Goal: Transaction & Acquisition: Download file/media

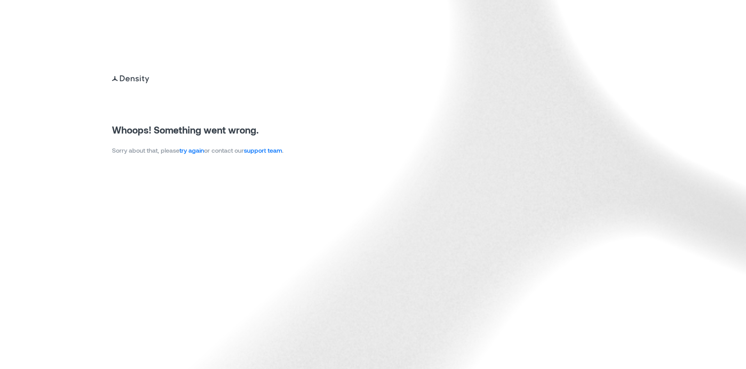
click at [192, 152] on link "try again" at bounding box center [191, 149] width 25 height 7
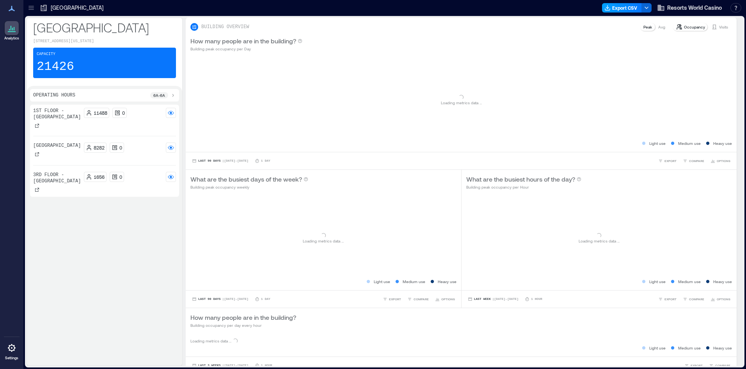
click at [620, 9] on button "Export CSV" at bounding box center [622, 7] width 40 height 9
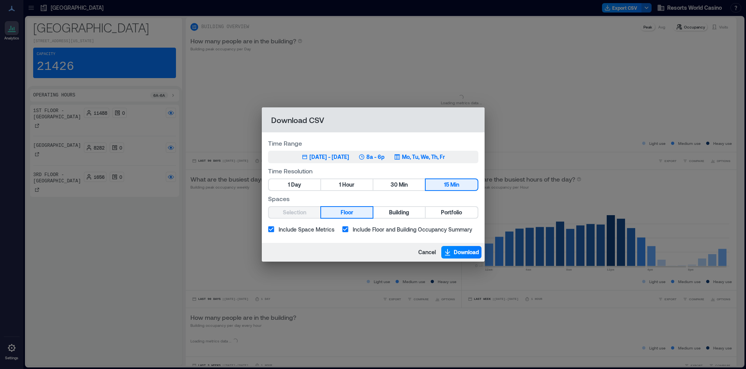
click at [349, 160] on div "[DATE] - [DATE]" at bounding box center [329, 157] width 40 height 8
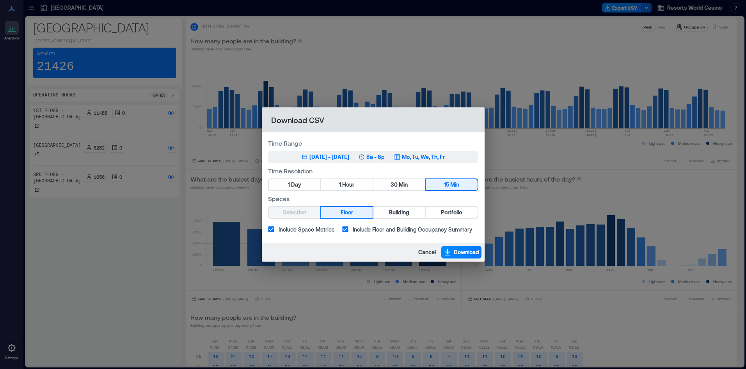
click at [365, 156] on div "May 21, 2025 - [DATE] 8a - 6p Mo, Tu, We, Th, Fr" at bounding box center [373, 157] width 143 height 8
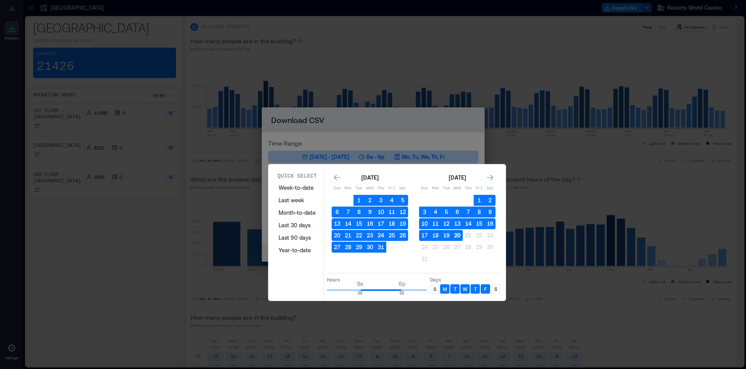
click at [462, 237] on button "20" at bounding box center [457, 235] width 11 height 11
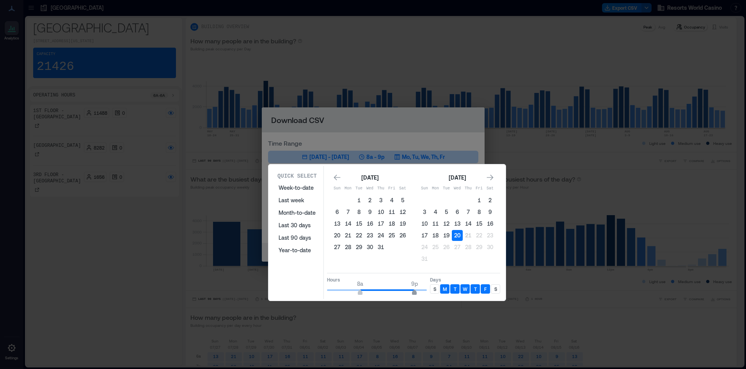
type input "**"
drag, startPoint x: 403, startPoint y: 290, endPoint x: 433, endPoint y: 290, distance: 30.0
click at [433, 290] on div "Hours 8a 12a Days S M T W T F S" at bounding box center [413, 284] width 173 height 23
type input "*"
drag, startPoint x: 359, startPoint y: 293, endPoint x: 310, endPoint y: 291, distance: 48.8
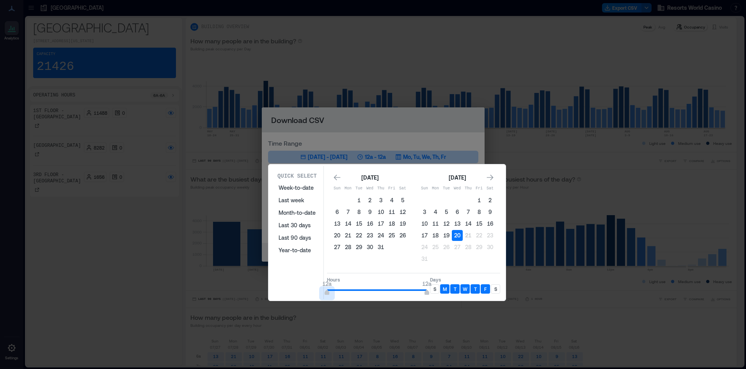
click at [310, 291] on div "Quick Select Week-to-date Last week Month-to-date Last 30 days Last 90 days Yea…" at bounding box center [387, 232] width 233 height 133
click at [433, 290] on p "S" at bounding box center [434, 289] width 3 height 6
click at [495, 291] on p "S" at bounding box center [495, 289] width 3 height 6
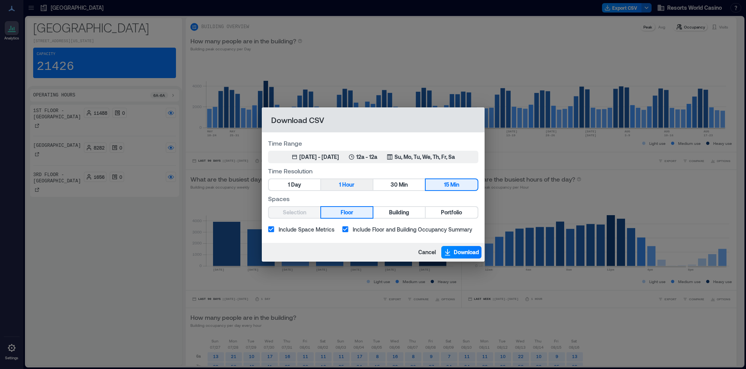
click at [353, 190] on button "1 Hour" at bounding box center [347, 184] width 52 height 11
click at [393, 210] on span "Building" at bounding box center [399, 213] width 20 height 10
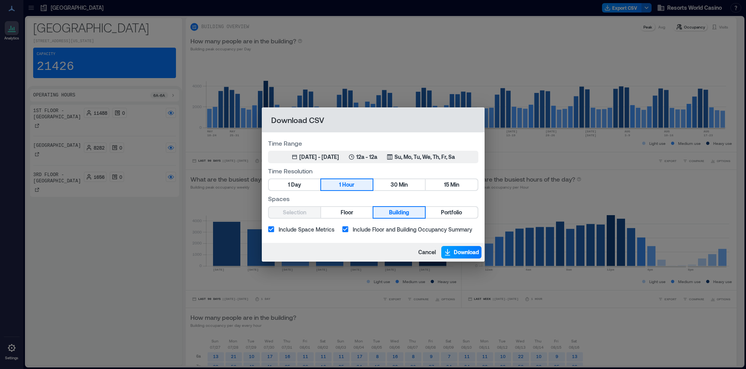
click at [454, 252] on span "Download" at bounding box center [466, 252] width 25 height 8
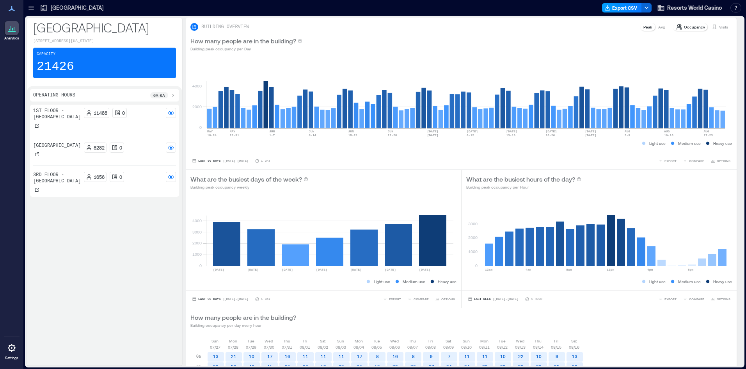
click at [616, 7] on button "Export CSV" at bounding box center [622, 7] width 40 height 9
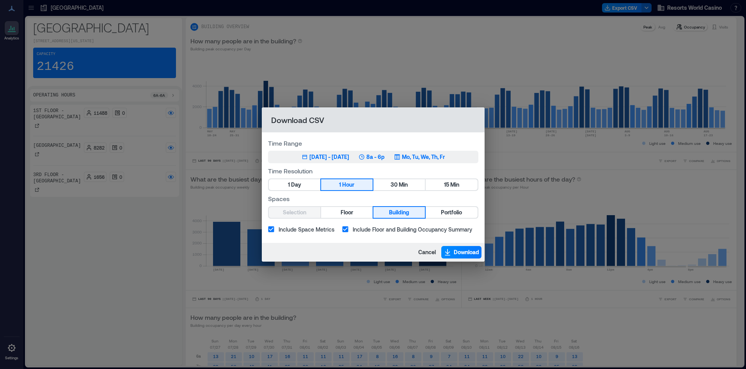
click at [370, 156] on div "May 21, 2025 - [DATE] 8a - 6p Mo, Tu, We, Th, Fr" at bounding box center [373, 157] width 143 height 8
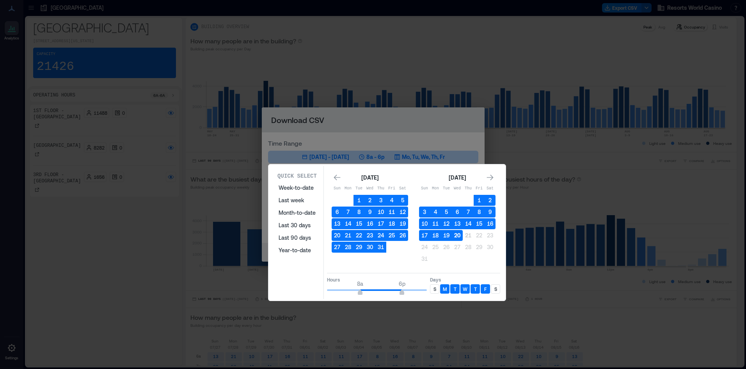
click at [458, 235] on button "20" at bounding box center [457, 235] width 11 height 11
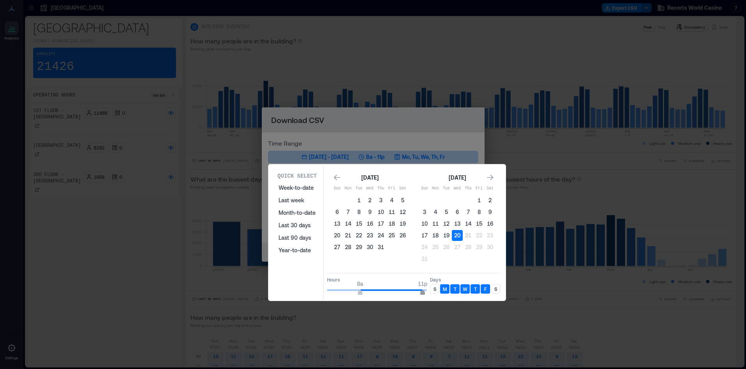
type input "**"
drag, startPoint x: 401, startPoint y: 291, endPoint x: 433, endPoint y: 288, distance: 32.9
click at [437, 288] on div "Hours 8a 12a Days S M T W T F S" at bounding box center [413, 284] width 173 height 23
type input "*"
drag, startPoint x: 362, startPoint y: 291, endPoint x: 301, endPoint y: 298, distance: 61.7
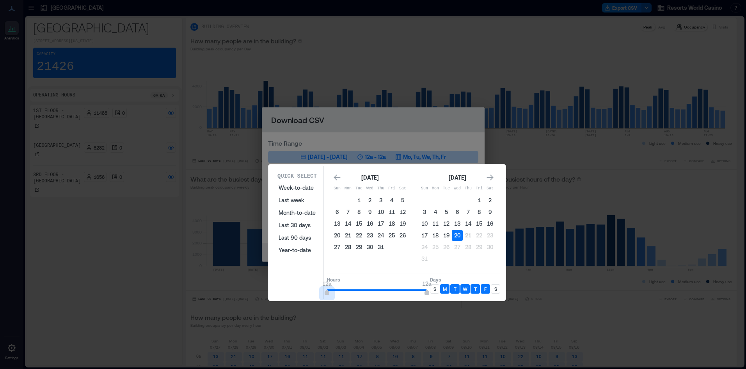
click at [301, 298] on div "Quick Select Week-to-date Last week Month-to-date Last 30 days Last 90 days Yea…" at bounding box center [387, 232] width 233 height 133
click at [435, 288] on p "S" at bounding box center [434, 289] width 3 height 6
click at [496, 293] on div "S" at bounding box center [495, 288] width 9 height 9
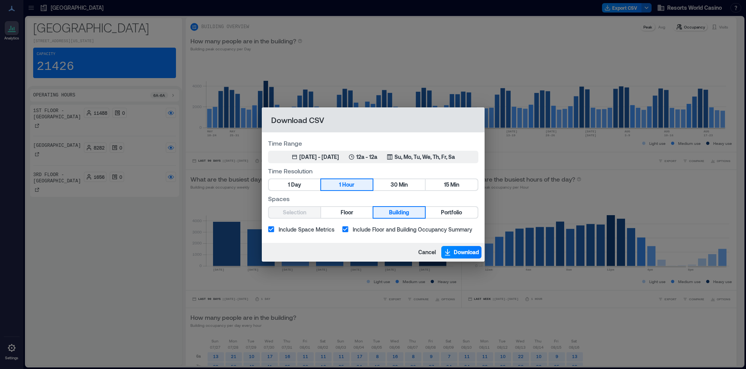
click at [395, 215] on span "Building" at bounding box center [399, 213] width 20 height 10
click at [396, 210] on span "Building" at bounding box center [399, 213] width 20 height 10
click at [464, 213] on button "Portfolio" at bounding box center [452, 212] width 52 height 11
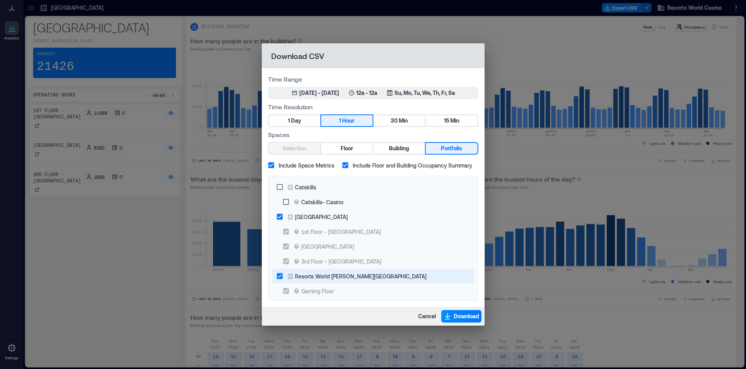
click at [296, 281] on label "Resorts World [PERSON_NAME][GEOGRAPHIC_DATA]" at bounding box center [367, 275] width 191 height 15
click at [449, 315] on icon "button" at bounding box center [448, 316] width 8 height 8
